Goal: Task Accomplishment & Management: Manage account settings

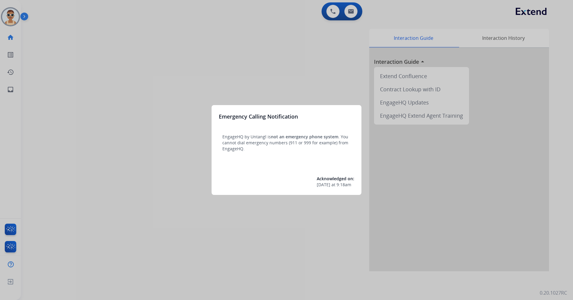
click at [298, 42] on div at bounding box center [286, 150] width 573 height 300
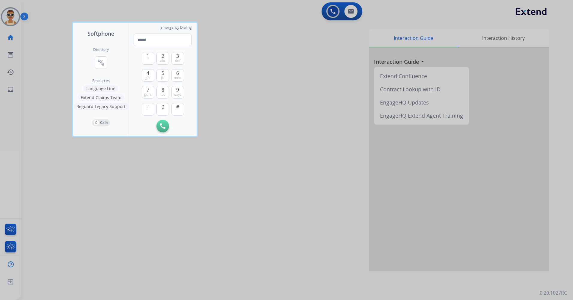
click at [354, 44] on div at bounding box center [286, 150] width 573 height 300
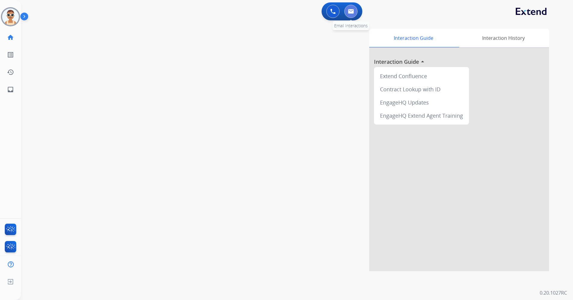
click at [350, 14] on button at bounding box center [351, 11] width 13 height 13
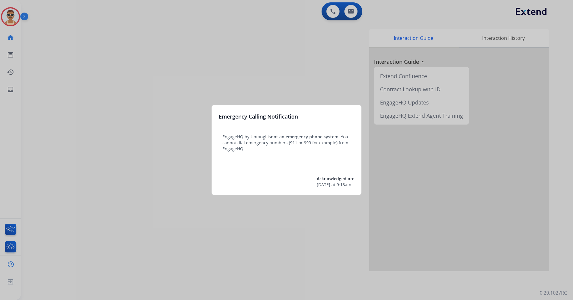
click at [139, 97] on div at bounding box center [286, 150] width 573 height 300
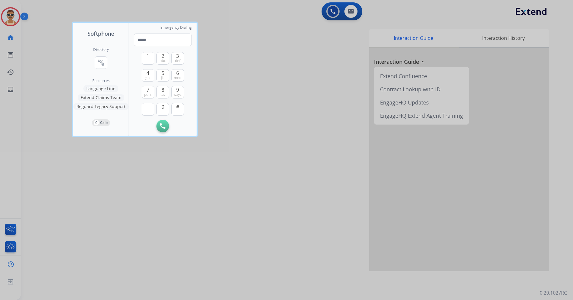
drag, startPoint x: 251, startPoint y: 187, endPoint x: 247, endPoint y: 138, distance: 48.7
click at [250, 187] on div at bounding box center [286, 150] width 573 height 300
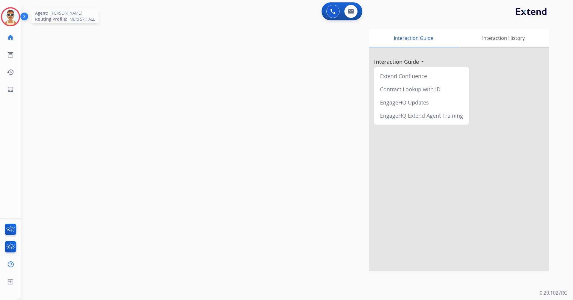
click at [13, 14] on img at bounding box center [10, 16] width 17 height 17
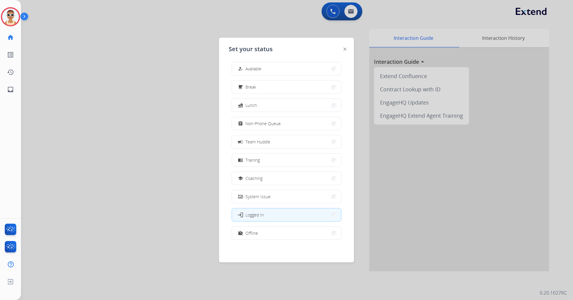
scroll to position [2, 0]
click at [281, 229] on button "work_off Offline" at bounding box center [286, 233] width 109 height 13
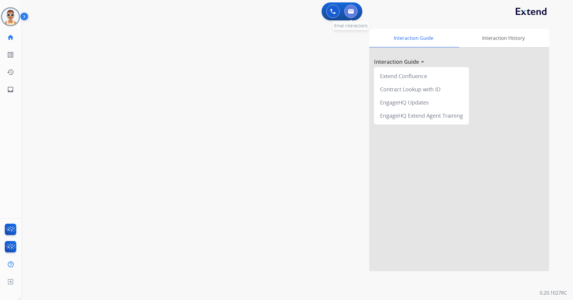
click at [352, 9] on button at bounding box center [351, 11] width 13 height 13
